Goal: Task Accomplishment & Management: Complete application form

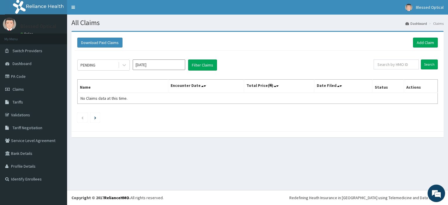
click at [286, 113] on ul at bounding box center [257, 118] width 361 height 10
click at [22, 78] on link "PA Code" at bounding box center [33, 76] width 67 height 13
click at [427, 42] on link "Add Claim" at bounding box center [425, 43] width 25 height 10
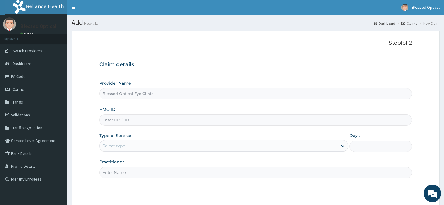
type input "Blessed Optical Eye Clinic"
click at [132, 119] on input "HMO ID" at bounding box center [255, 119] width 312 height 11
paste input "WML/10045/B"
type input "WML/10045/B"
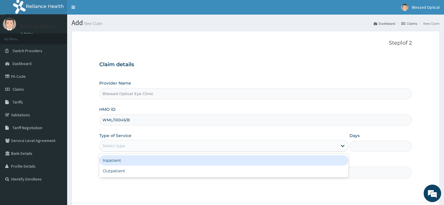
click at [138, 148] on div "Select type" at bounding box center [218, 145] width 238 height 9
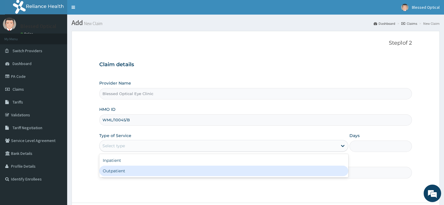
click at [133, 169] on div "Outpatient" at bounding box center [223, 171] width 249 height 11
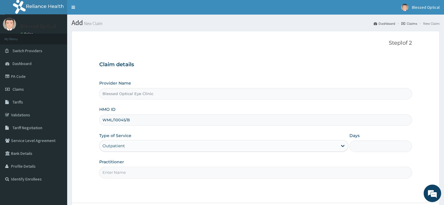
type input "1"
click at [133, 169] on input "Practitioner" at bounding box center [255, 172] width 312 height 11
type input "[PERSON_NAME]"
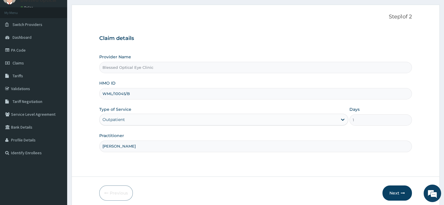
scroll to position [50, 0]
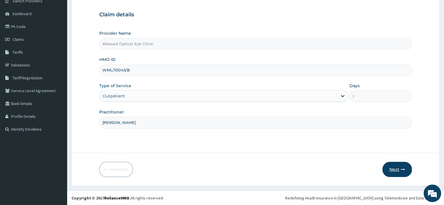
click at [402, 170] on icon "button" at bounding box center [403, 169] width 4 height 4
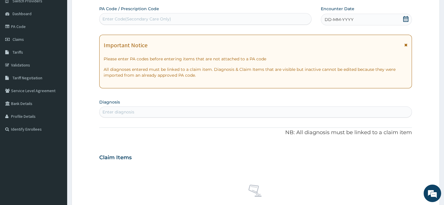
click at [205, 17] on div "Enter Code(Secondary Care Only)" at bounding box center [205, 18] width 212 height 9
paste input "PA/A2EE93"
type input "PA/A2EE93"
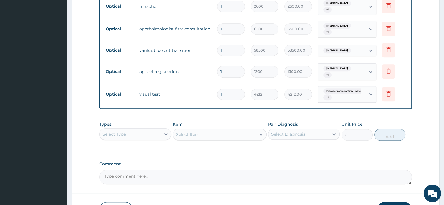
scroll to position [261, 0]
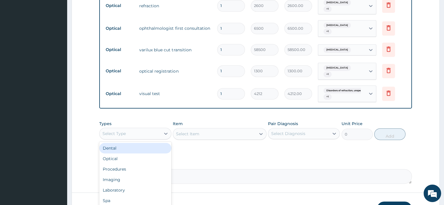
click at [128, 129] on div "Select Type" at bounding box center [129, 133] width 61 height 9
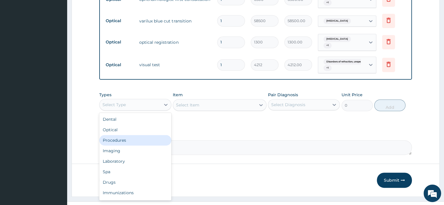
scroll to position [290, 0]
click at [153, 124] on div "Optical" at bounding box center [135, 129] width 72 height 11
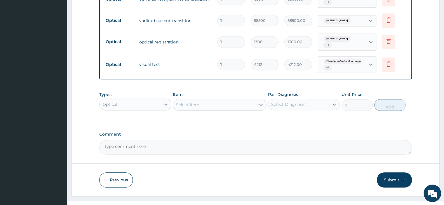
click at [205, 100] on div "Select Item" at bounding box center [214, 104] width 83 height 9
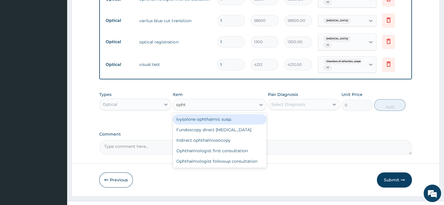
type input "ophth"
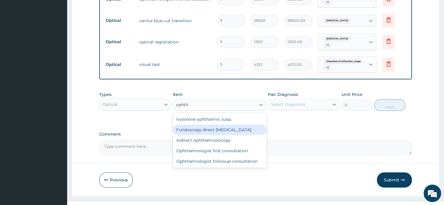
click at [197, 125] on div "Fundoscopy direct [MEDICAL_DATA]" at bounding box center [220, 130] width 94 height 11
type input "2600"
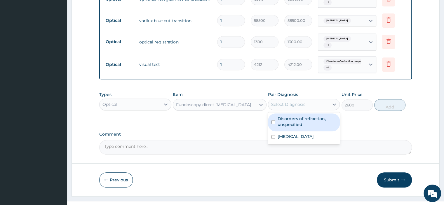
click at [297, 102] on div "Select Diagnosis" at bounding box center [288, 105] width 34 height 6
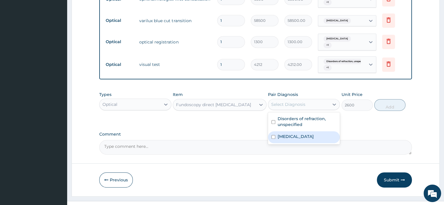
click at [290, 134] on label "[MEDICAL_DATA]" at bounding box center [295, 137] width 36 height 6
checkbox input "true"
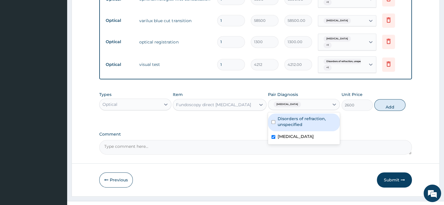
click at [293, 118] on label "Disorders of refraction, unspecified" at bounding box center [306, 122] width 59 height 12
checkbox input "true"
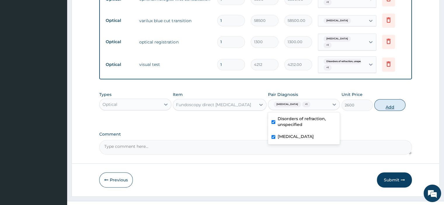
click at [390, 101] on button "Add" at bounding box center [389, 105] width 31 height 12
type input "0"
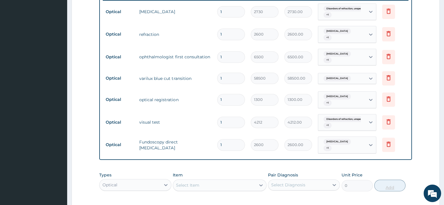
scroll to position [312, 0]
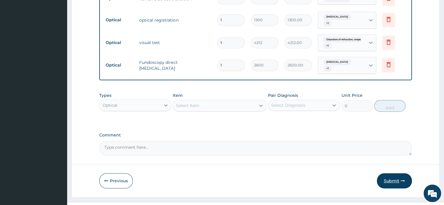
click at [396, 173] on button "Submit" at bounding box center [394, 180] width 35 height 15
